Goal: Transaction & Acquisition: Purchase product/service

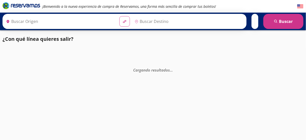
type input "[GEOGRAPHIC_DATA], [GEOGRAPHIC_DATA]"
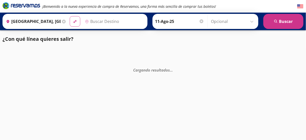
type input "[GEOGRAPHIC_DATA], [GEOGRAPHIC_DATA]"
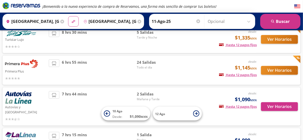
scroll to position [70, 0]
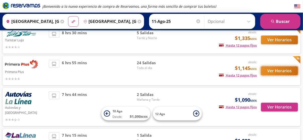
click at [276, 72] on button "Ver Horarios" at bounding box center [279, 70] width 37 height 9
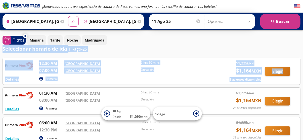
drag, startPoint x: 301, startPoint y: 45, endPoint x: 303, endPoint y: 58, distance: 13.2
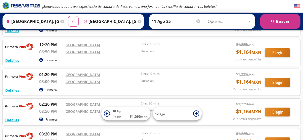
scroll to position [255, 0]
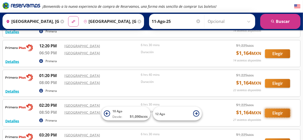
click at [280, 110] on button "Elegir" at bounding box center [277, 113] width 25 height 9
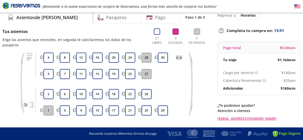
scroll to position [22, 0]
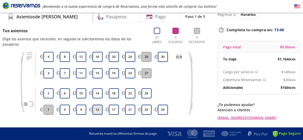
click at [97, 104] on button "13" at bounding box center [97, 109] width 10 height 10
click at [95, 52] on button "16" at bounding box center [97, 57] width 10 height 10
click at [97, 104] on button "13" at bounding box center [97, 109] width 10 height 10
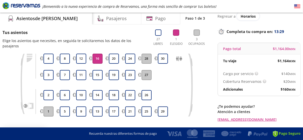
scroll to position [53, 0]
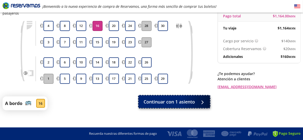
click at [193, 99] on span "Continuar con 1 asiento" at bounding box center [168, 101] width 51 height 7
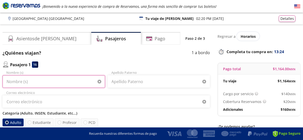
click at [73, 84] on input "Nombre (s)" at bounding box center [54, 81] width 102 height 13
type input "i"
type input "ISAA C"
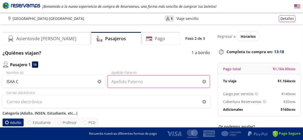
click at [127, 80] on input "Apellido Paterno" at bounding box center [159, 81] width 102 height 13
type input "[PERSON_NAME]"
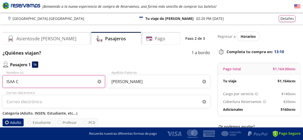
click at [41, 83] on input "ISAA C" at bounding box center [54, 81] width 102 height 13
type input "[PERSON_NAME]"
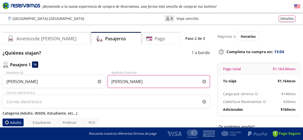
click at [155, 83] on input "[PERSON_NAME]" at bounding box center [159, 81] width 102 height 13
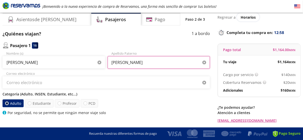
scroll to position [34, 0]
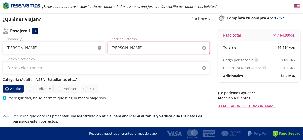
type input "[PERSON_NAME]"
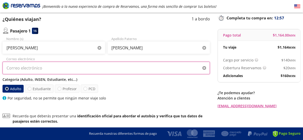
click at [144, 66] on input "Correo electrónico" at bounding box center [106, 68] width 207 height 13
type input "[EMAIL_ADDRESS][DOMAIN_NAME]"
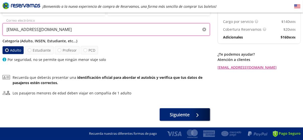
scroll to position [58, 0]
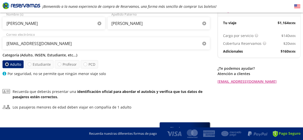
click at [3, 73] on circle at bounding box center [5, 74] width 4 height 4
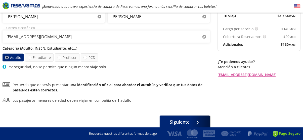
scroll to position [78, 0]
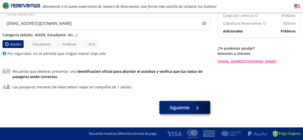
click at [192, 113] on button "Siguiente" at bounding box center [184, 107] width 50 height 13
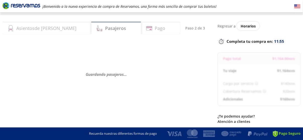
scroll to position [0, 0]
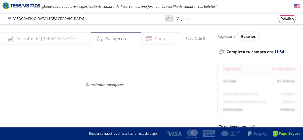
click at [294, 60] on div "Regresar a Horarios Completa tu compra en : 11:54 Pago total $ 1,164.00 MXN Tu …" at bounding box center [258, 87] width 83 height 110
select select "MX"
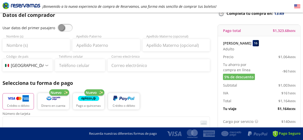
scroll to position [39, 0]
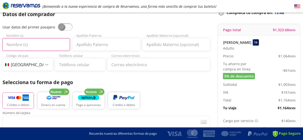
click at [51, 45] on input "Nombre (s)" at bounding box center [36, 44] width 67 height 13
type input "[PERSON_NAME]"
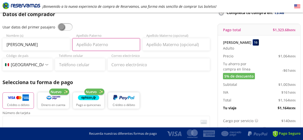
click at [94, 46] on input "Apellido Paterno" at bounding box center [105, 44] width 67 height 13
type input "[PERSON_NAME]"
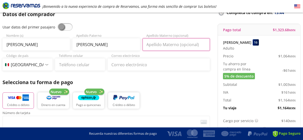
click at [156, 45] on input "Apellido Materno (opcional)" at bounding box center [175, 44] width 67 height 13
type input "MORADO"
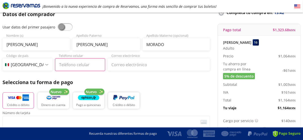
type input "55 1482 4883"
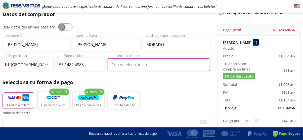
click at [171, 63] on input "Correo electrónico" at bounding box center [159, 64] width 102 height 13
type input "[EMAIL_ADDRESS][DOMAIN_NAME]"
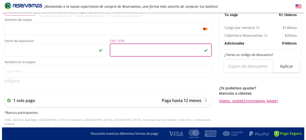
scroll to position [143, 0]
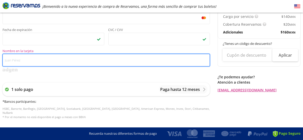
click at [81, 61] on input "Nombre en la tarjeta" at bounding box center [106, 60] width 207 height 13
type input "[PERSON_NAME]"
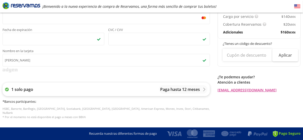
click at [203, 88] on icon at bounding box center [204, 89] width 4 height 4
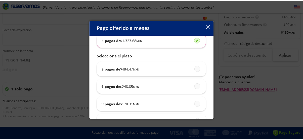
scroll to position [34, 0]
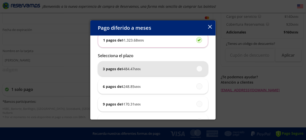
click at [120, 69] on p "3 pagos de $ 484.47 MXN" at bounding box center [122, 68] width 38 height 5
click at [197, 69] on input "3 pagos de $ 484.47 MXN" at bounding box center [198, 68] width 3 height 3
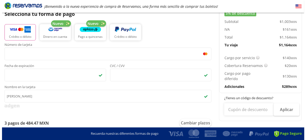
scroll to position [179, 0]
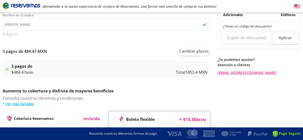
click at [198, 72] on p "Total 1453.4 MXN" at bounding box center [192, 72] width 32 height 6
click at [32, 68] on div "3 pagos de $ 484.47 MXN" at bounding box center [22, 69] width 22 height 12
click at [203, 51] on button "Cambiar plazos" at bounding box center [194, 51] width 32 height 9
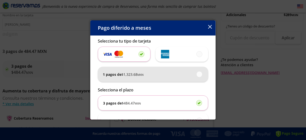
click at [163, 69] on div "1 pagos de $ 1,323.68 MXN" at bounding box center [153, 74] width 100 height 15
click at [197, 72] on input "1 pagos de $ 1,323.68 MXN" at bounding box center [198, 73] width 3 height 3
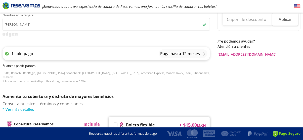
click at [181, 54] on p "Paga hasta 12 meses" at bounding box center [180, 53] width 40 height 6
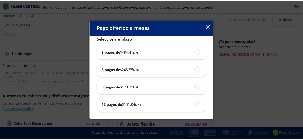
scroll to position [0, 0]
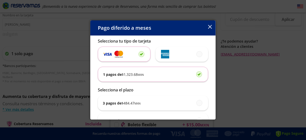
click at [208, 26] on div "Pago diferido a meses" at bounding box center [153, 27] width 126 height 15
click at [169, 75] on div "1 pagos de $ 1,323.68 MXN" at bounding box center [153, 74] width 100 height 15
click at [196, 75] on input "1 pagos de $ 1,323.68 MXN" at bounding box center [197, 73] width 3 height 3
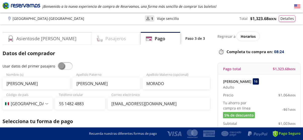
click at [105, 39] on h4 "Pasajeros" at bounding box center [115, 38] width 21 height 7
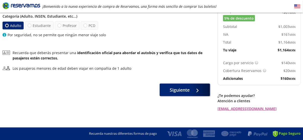
scroll to position [98, 0]
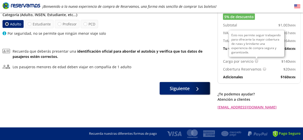
click at [256, 61] on img at bounding box center [256, 61] width 4 height 4
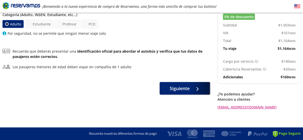
click at [278, 87] on div "Regresar a Horarios Completa tu compra en : 07:56 Pago total $ 1,164.00 MXN [PE…" at bounding box center [258, 22] width 83 height 176
click at [190, 89] on button "Siguiente" at bounding box center [184, 87] width 50 height 13
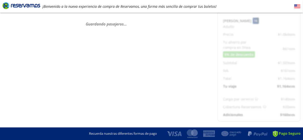
scroll to position [65, 0]
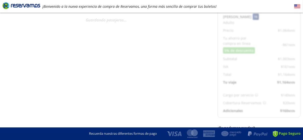
select select "MX"
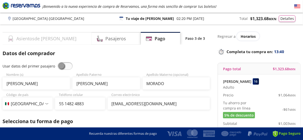
click at [44, 36] on h4 "Asientos de [PERSON_NAME]" at bounding box center [46, 38] width 60 height 7
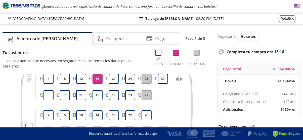
scroll to position [35, 0]
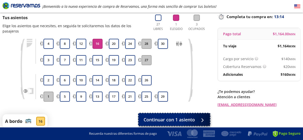
click at [168, 116] on span "Continuar con 1 asiento" at bounding box center [168, 119] width 51 height 7
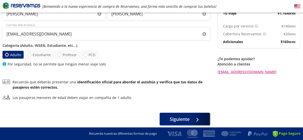
scroll to position [71, 0]
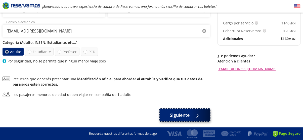
click at [182, 116] on span "Siguiente" at bounding box center [180, 115] width 20 height 7
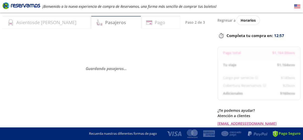
scroll to position [23, 0]
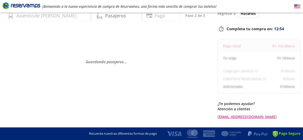
select select "MX"
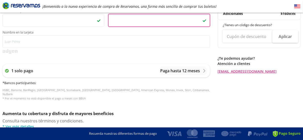
scroll to position [152, 0]
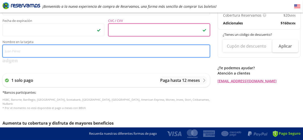
click at [98, 51] on input "Nombre en la tarjeta" at bounding box center [106, 51] width 207 height 13
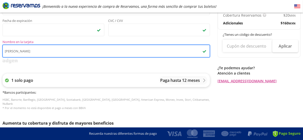
type input "[PERSON_NAME]"
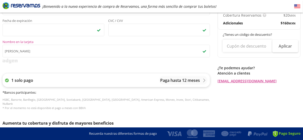
click at [203, 79] on icon at bounding box center [204, 80] width 4 height 4
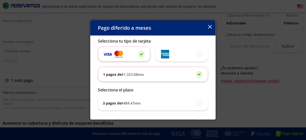
click at [212, 25] on button "button" at bounding box center [210, 27] width 4 height 6
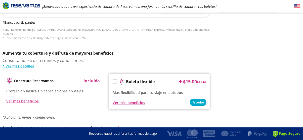
scroll to position [262, 0]
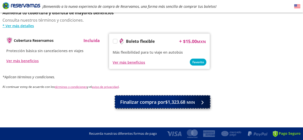
click at [191, 100] on small "MXN" at bounding box center [190, 102] width 8 height 5
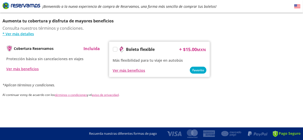
scroll to position [0, 0]
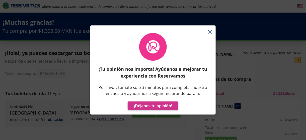
click at [209, 30] on div "¡Tu opinión nos importa! Ayúdanos a mejorar tu experiencia con Reservamos Por f…" at bounding box center [153, 72] width 126 height 84
click at [209, 31] on div "¡Tu opinión nos importa! Ayúdanos a mejorar tu experiencia con Reservamos Por f…" at bounding box center [153, 72] width 126 height 84
click at [209, 30] on icon "button" at bounding box center [210, 32] width 4 height 4
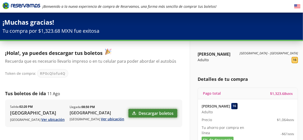
click at [160, 112] on link "Descargar boletos" at bounding box center [152, 113] width 49 height 9
